Goal: Obtain resource: Obtain resource

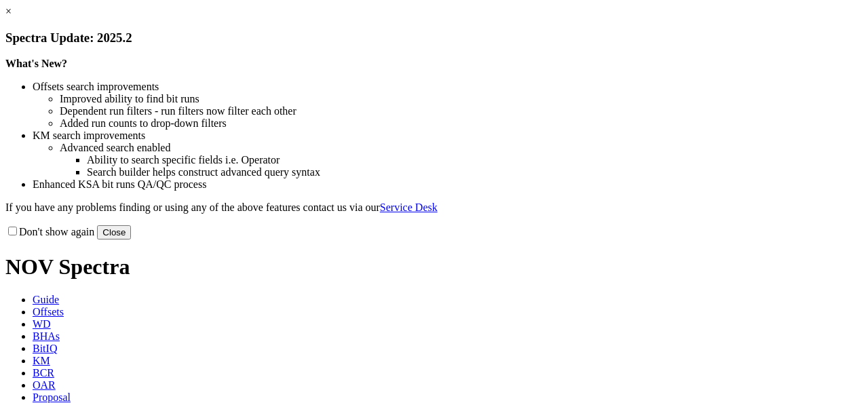
click at [131, 239] on button "Close" at bounding box center [114, 232] width 34 height 14
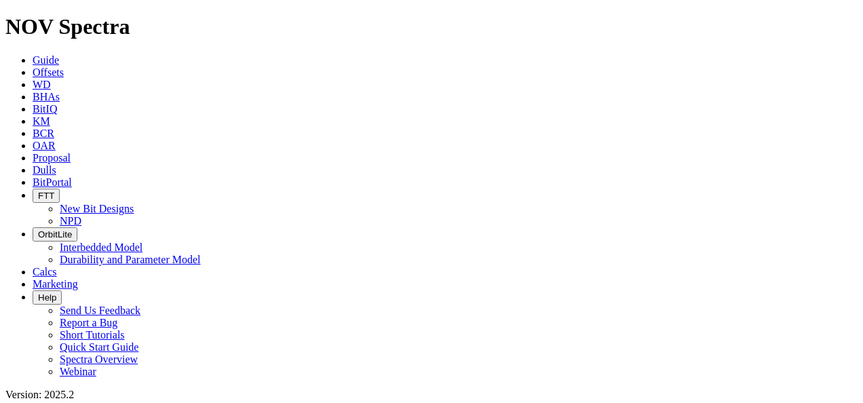
click at [56, 140] on span "OAR" at bounding box center [44, 146] width 23 height 12
type input "emeraude"
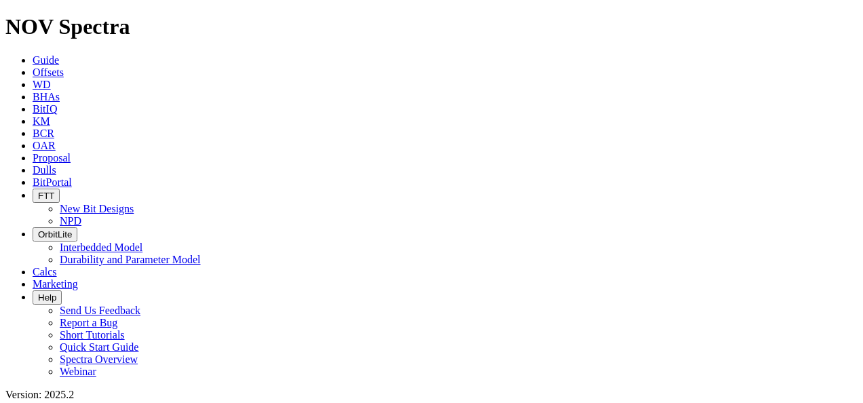
radio input "true"
radio input "false"
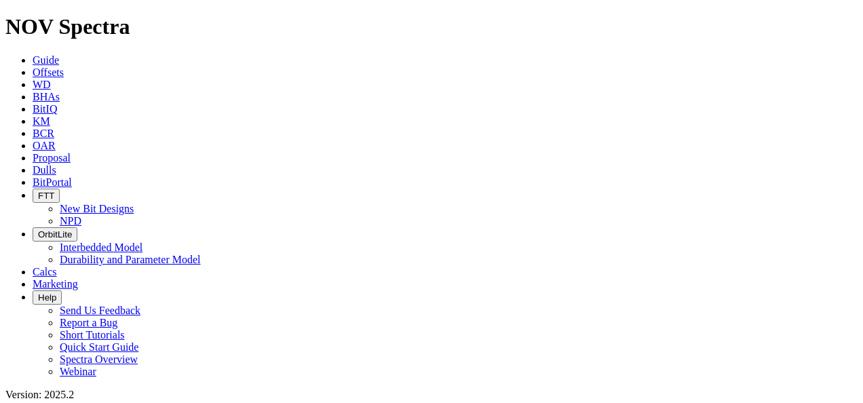
scroll to position [339, 0]
